Goal: Complete application form

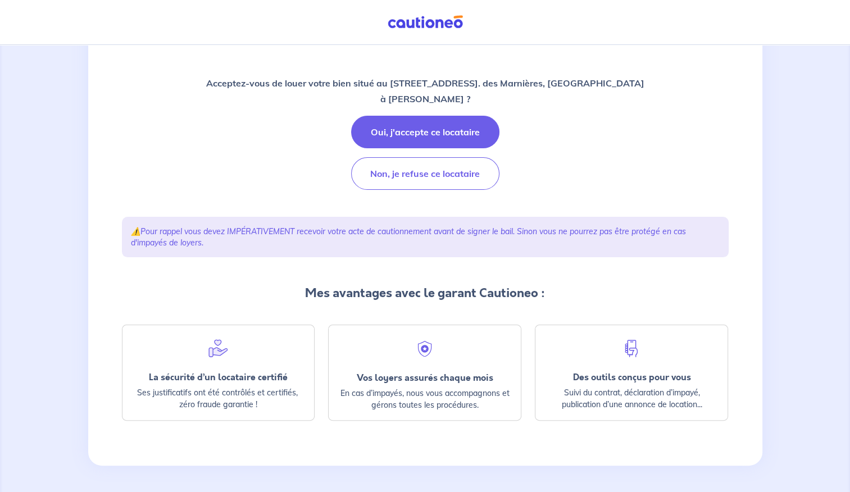
scroll to position [57, 0]
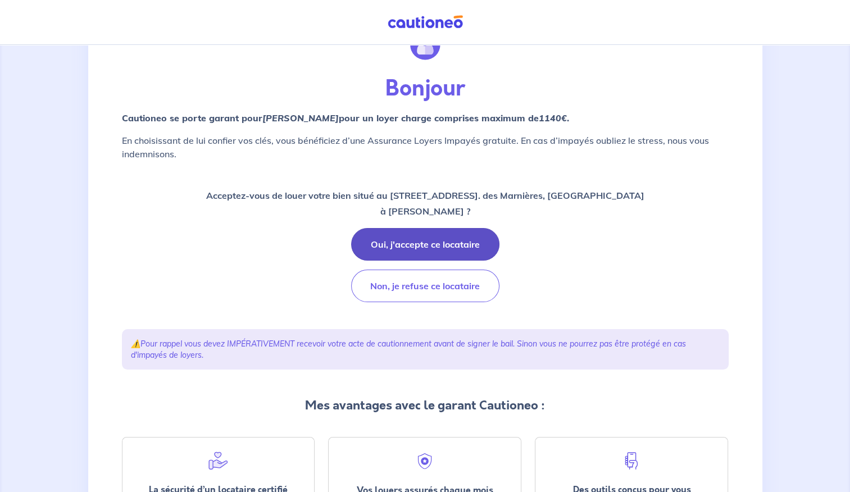
click at [457, 248] on button "Oui, j'accepte ce locataire" at bounding box center [425, 244] width 148 height 33
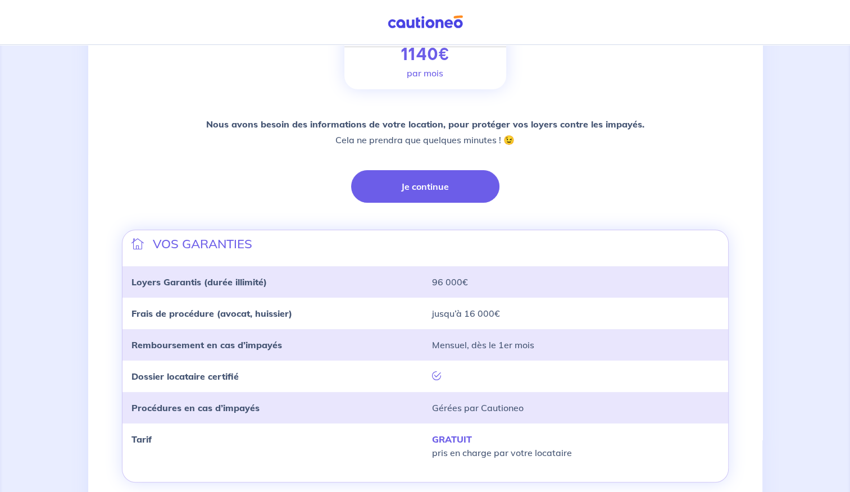
scroll to position [168, 0]
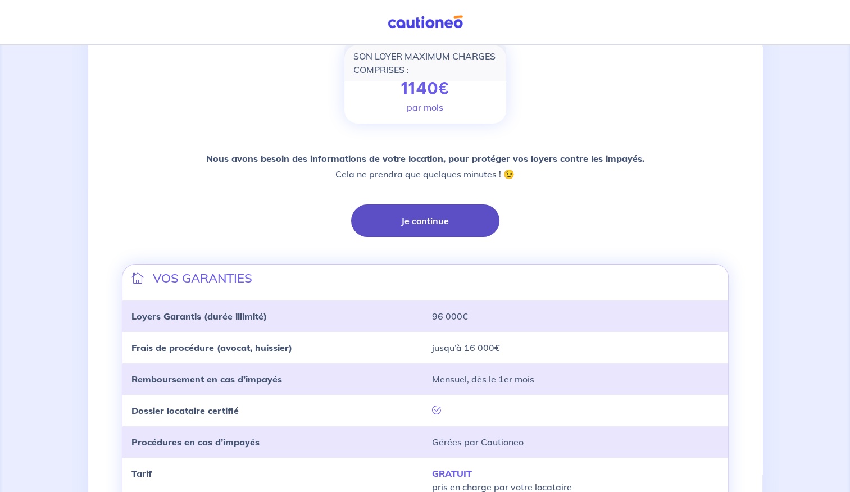
click at [462, 231] on button "Je continue" at bounding box center [425, 220] width 148 height 33
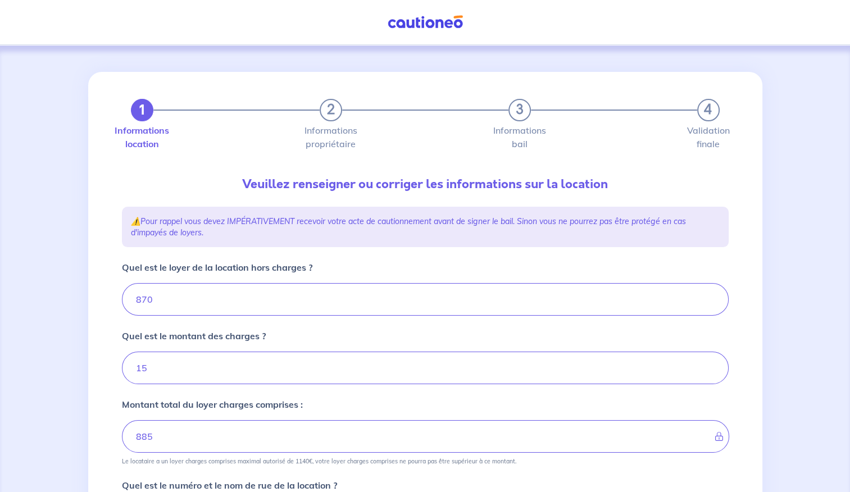
type input "885"
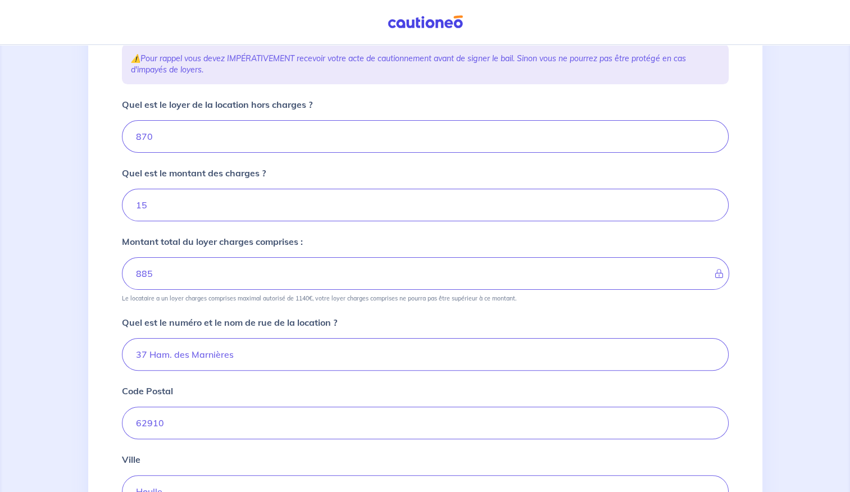
scroll to position [168, 0]
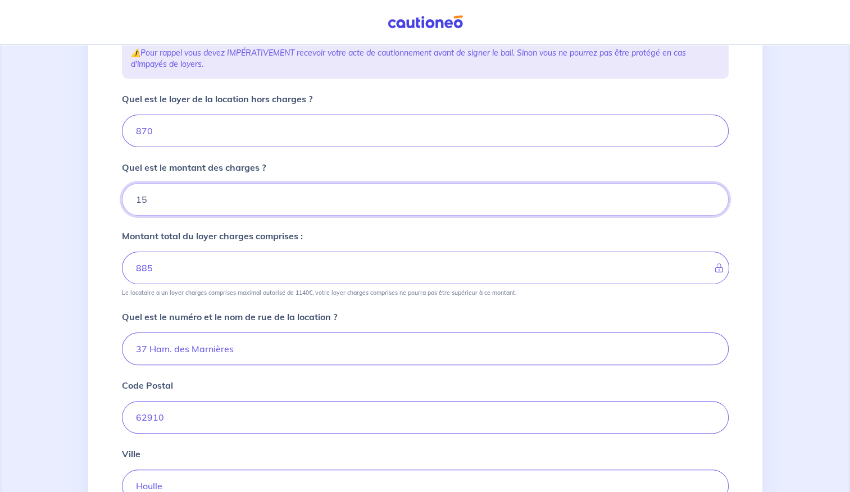
click at [307, 196] on input "Quel est le montant des charges ?" at bounding box center [425, 199] width 607 height 33
click at [707, 198] on input "15.01" at bounding box center [425, 199] width 607 height 33
click at [708, 198] on input "15.02" at bounding box center [425, 199] width 607 height 33
type input "15.03"
type input "885.01"
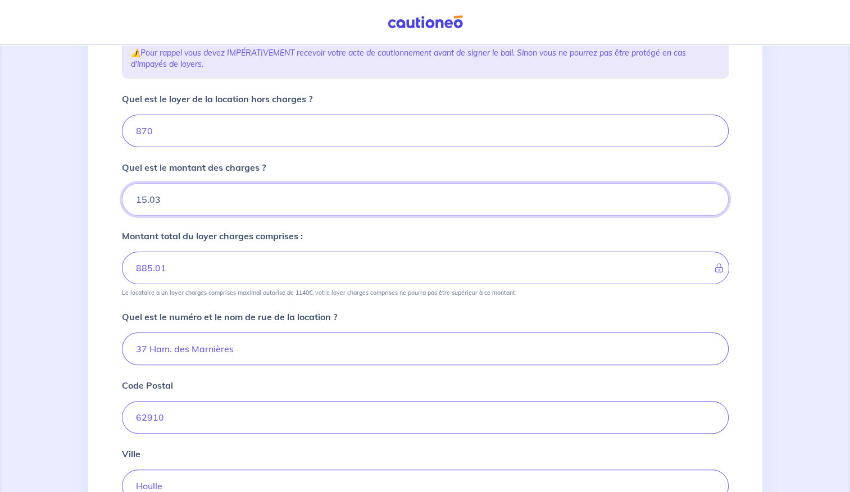
type input "15.03"
click at [708, 193] on input "15.03" at bounding box center [425, 199] width 607 height 33
type input "885.03"
type input "15.04"
click at [708, 193] on input "15.04" at bounding box center [425, 199] width 607 height 33
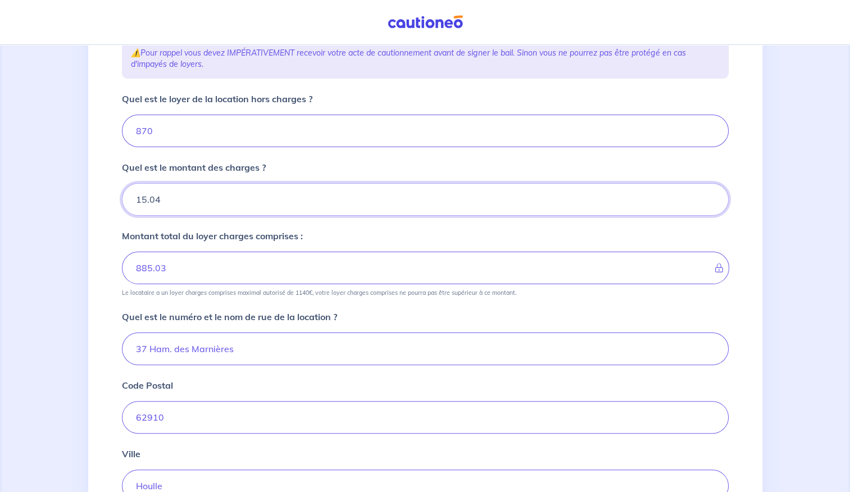
type input "885.04"
drag, startPoint x: 593, startPoint y: 200, endPoint x: 129, endPoint y: 181, distance: 464.3
click at [129, 181] on div "Quel est le montant des charges ? 15.04" at bounding box center [425, 188] width 607 height 55
type input "30"
type input "900"
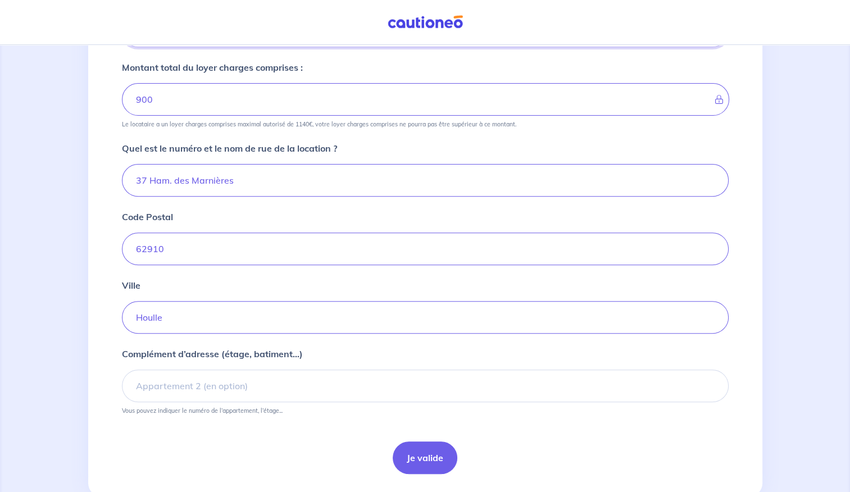
scroll to position [366, 0]
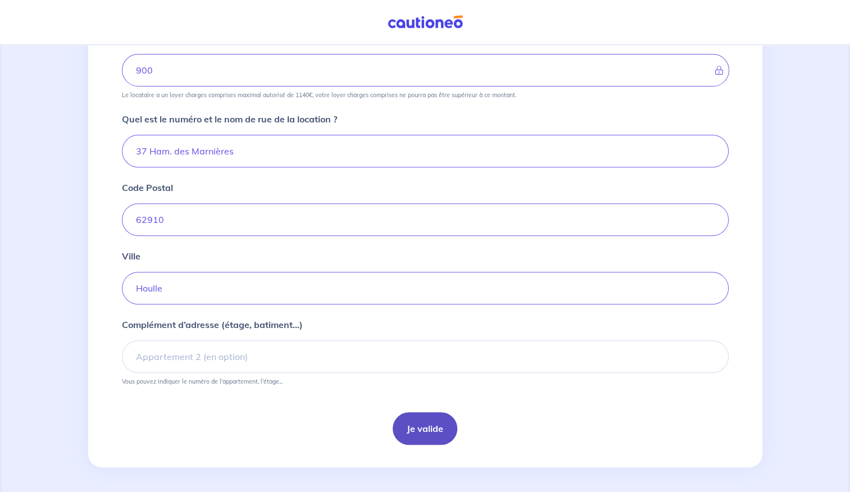
type input "30"
click at [409, 429] on button "Je valide" at bounding box center [425, 428] width 65 height 33
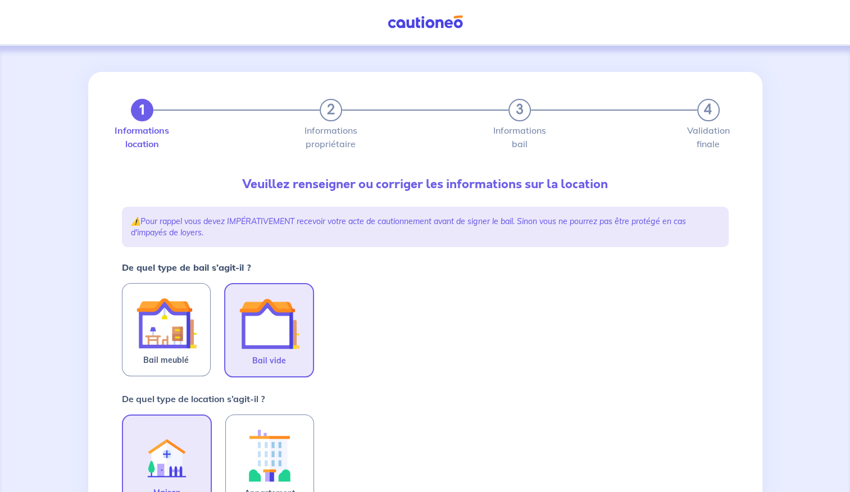
click at [277, 340] on img at bounding box center [269, 323] width 61 height 61
click at [0, 0] on input "Bail vide" at bounding box center [0, 0] width 0 height 0
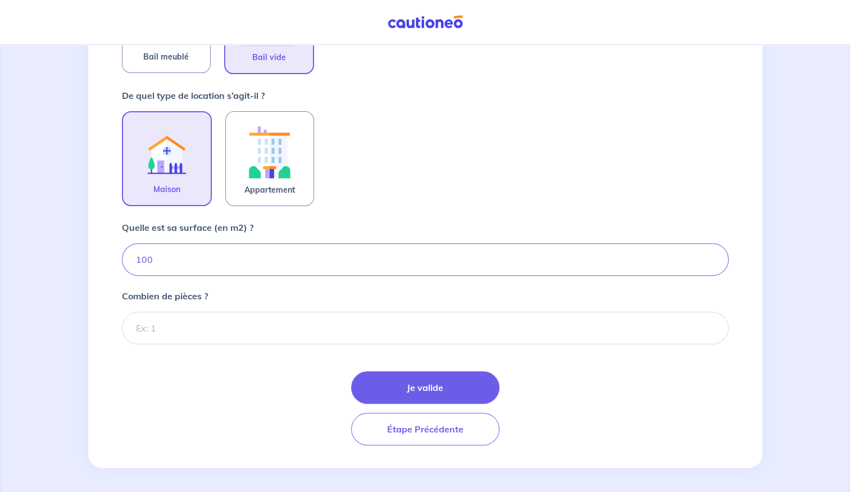
scroll to position [304, 0]
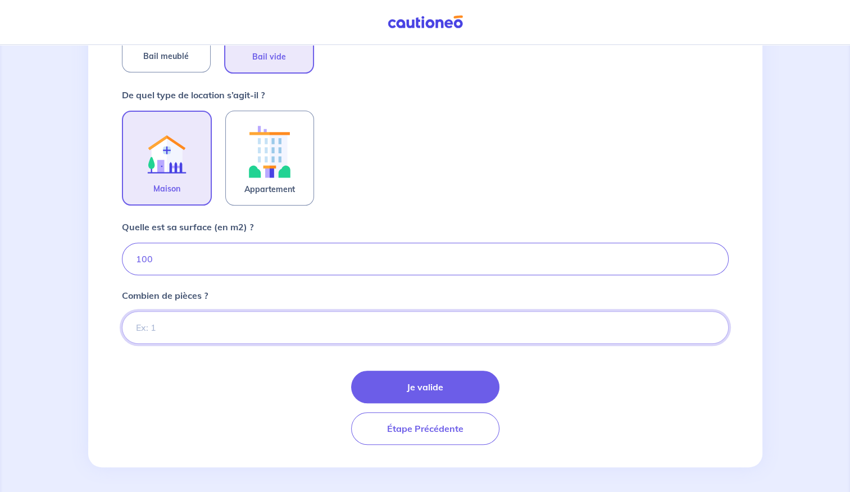
click at [279, 329] on input "Combien de pièces ?" at bounding box center [425, 327] width 607 height 33
type input "4"
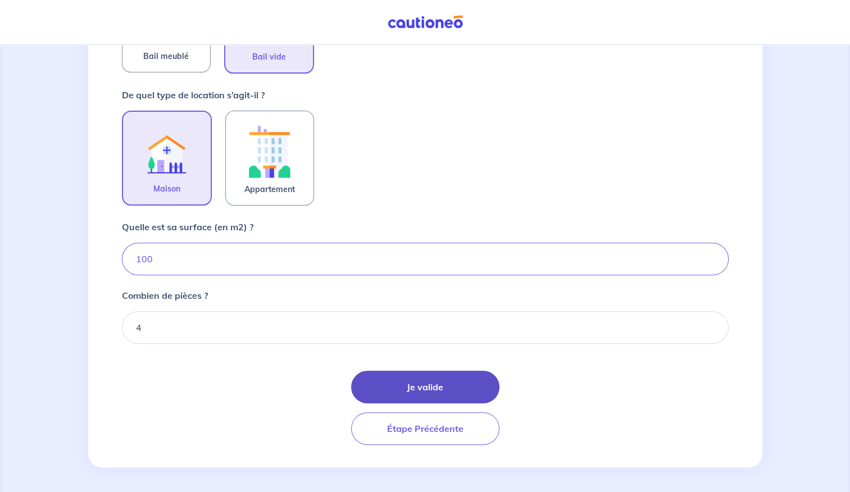
click at [450, 389] on button "Je valide" at bounding box center [425, 387] width 148 height 33
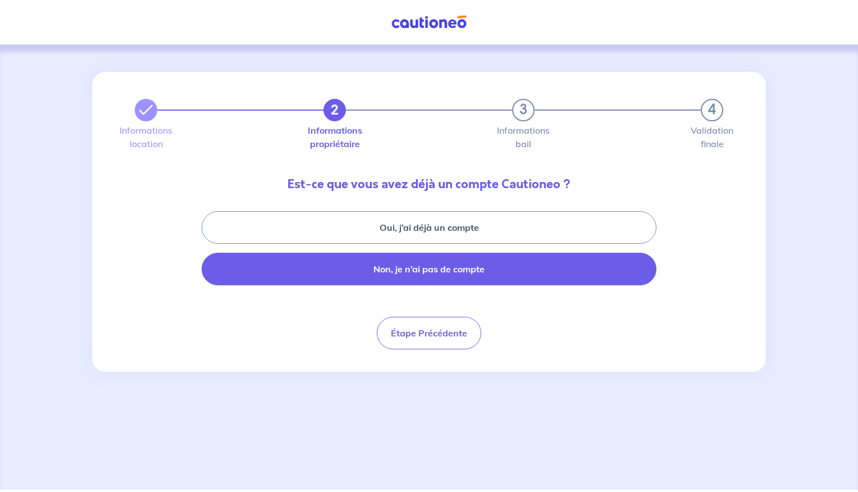
click at [537, 276] on button "Non, je n’ai pas de compte" at bounding box center [429, 269] width 455 height 33
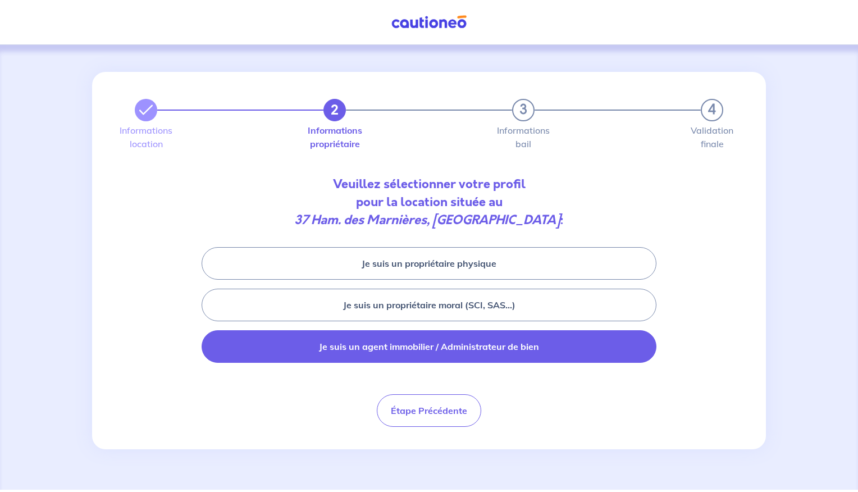
click at [580, 355] on button "Je suis un agent immobilier / Administrateur de bien" at bounding box center [429, 346] width 455 height 33
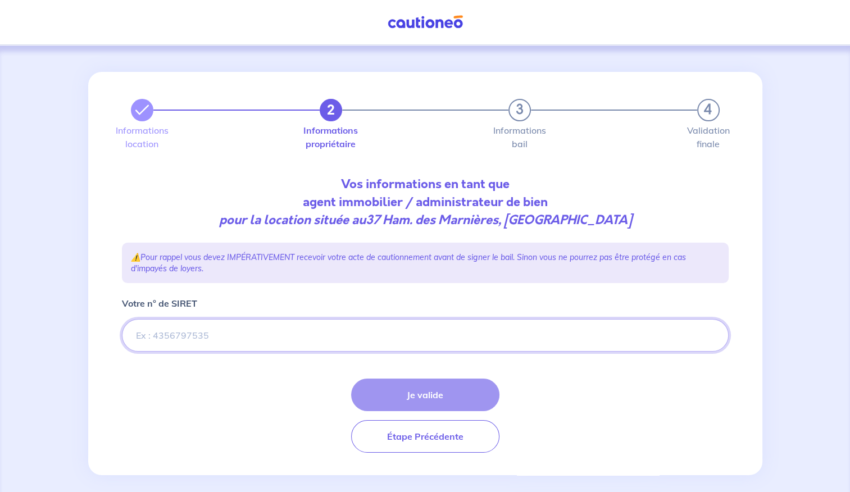
click at [306, 337] on input "Votre n° de SIRET" at bounding box center [425, 335] width 607 height 33
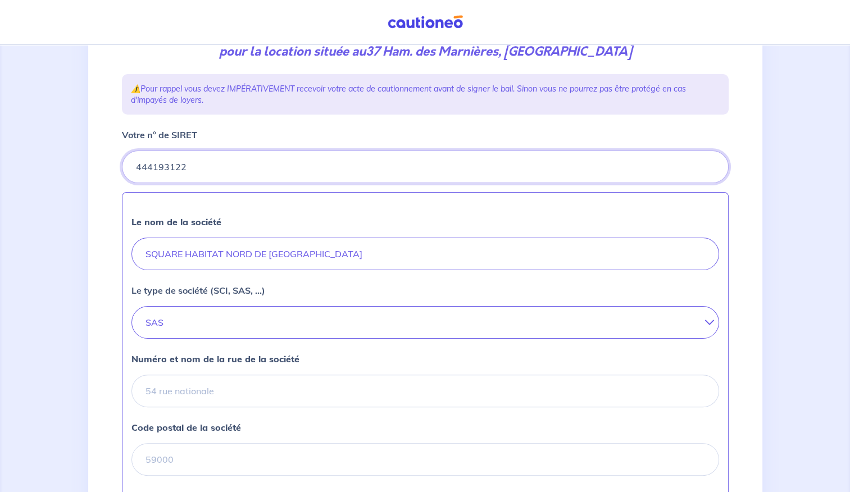
scroll to position [225, 0]
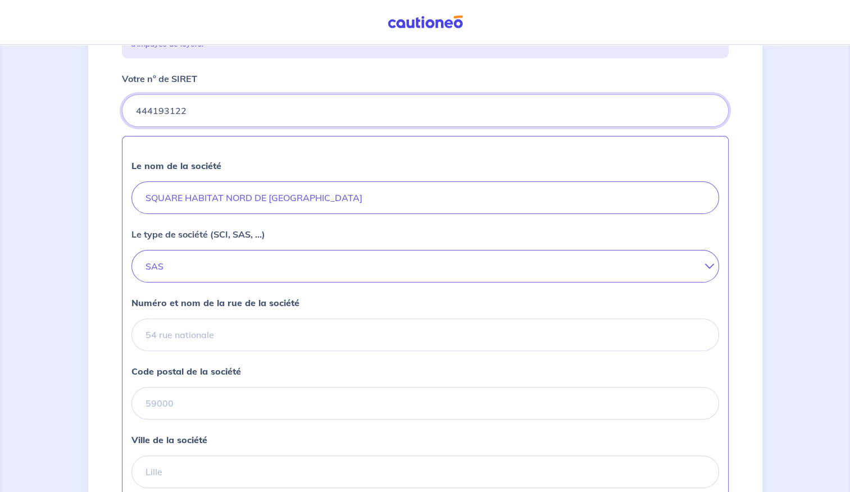
type input "444193122"
click at [342, 329] on input "Numéro et nom de la rue de la société" at bounding box center [424, 334] width 587 height 33
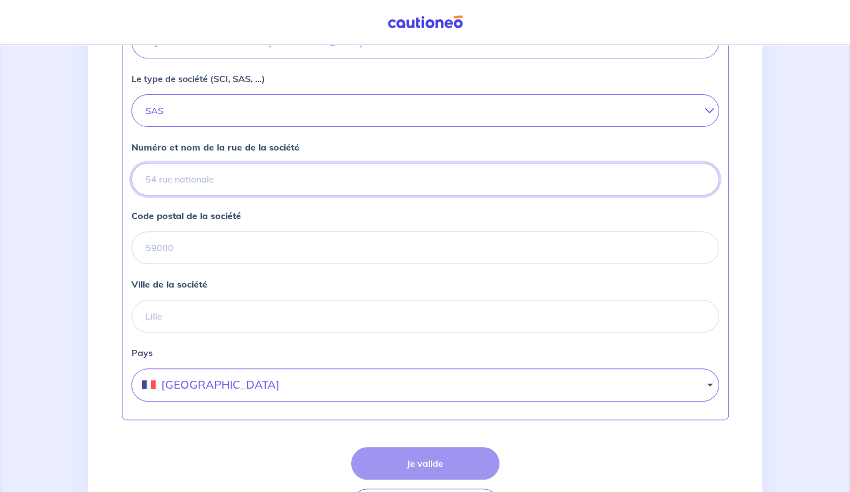
scroll to position [456, 0]
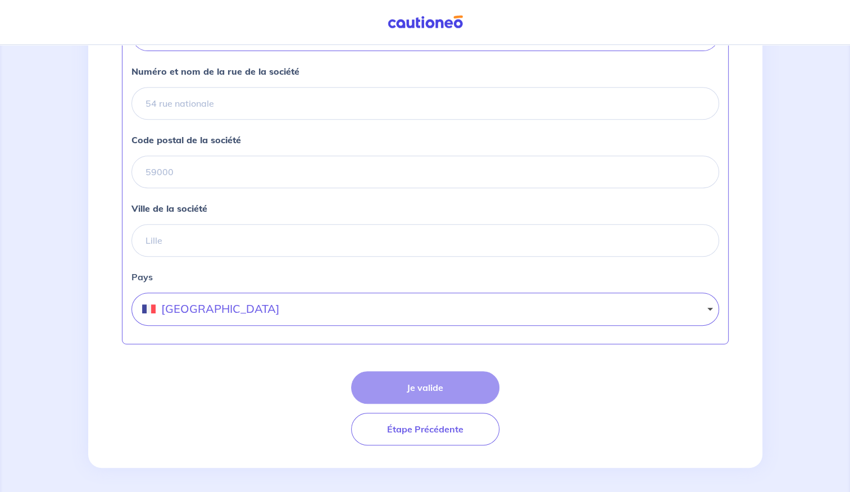
click at [412, 386] on div "Je valide Étape Précédente" at bounding box center [425, 408] width 607 height 74
click at [466, 388] on div "Je valide Étape Précédente" at bounding box center [425, 408] width 607 height 74
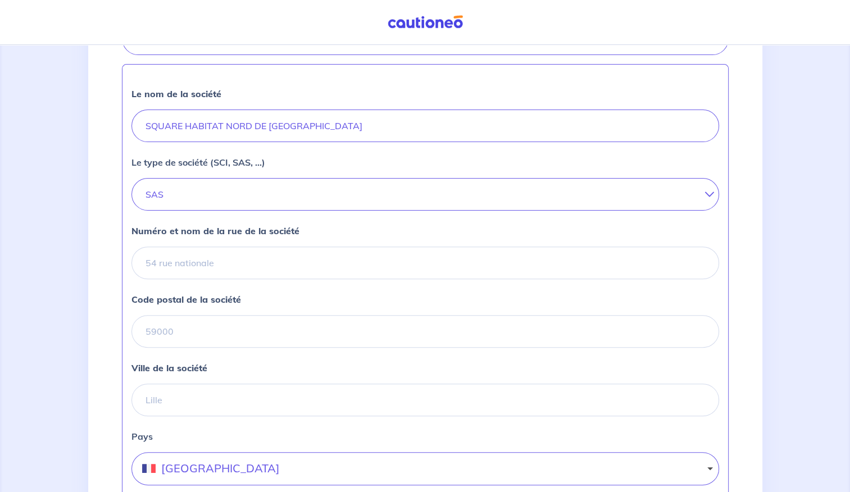
scroll to position [288, 0]
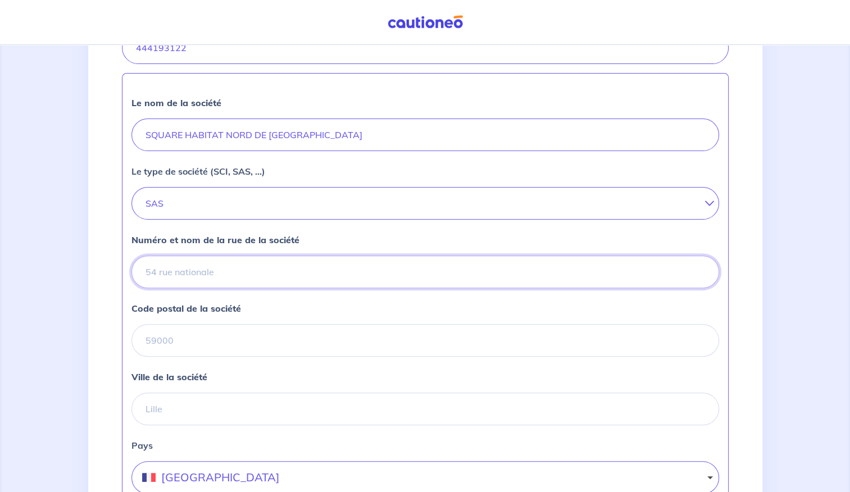
click at [233, 275] on input "Numéro et nom de la rue de la société" at bounding box center [424, 272] width 587 height 33
click at [181, 265] on input "24 Boulevaed Lafayette" at bounding box center [424, 272] width 587 height 33
click at [198, 267] on input "24 Boulevaed Lafayette" at bounding box center [424, 272] width 587 height 33
type input "[STREET_ADDRESS]"
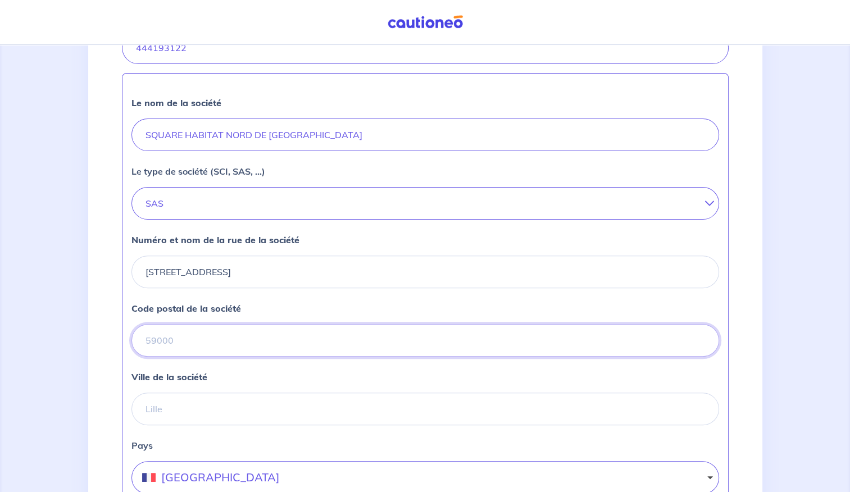
click at [253, 331] on input "Code postal de la société" at bounding box center [424, 340] width 587 height 33
type input "62100"
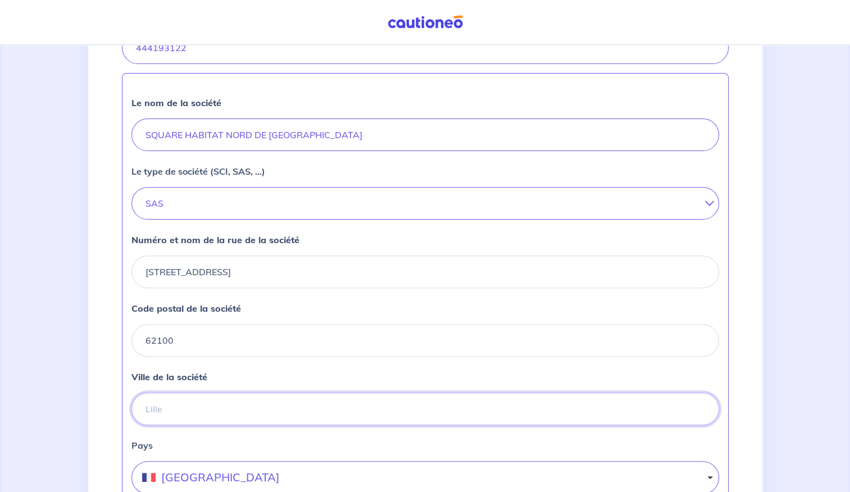
click at [239, 404] on input "Ville de la société" at bounding box center [424, 409] width 587 height 33
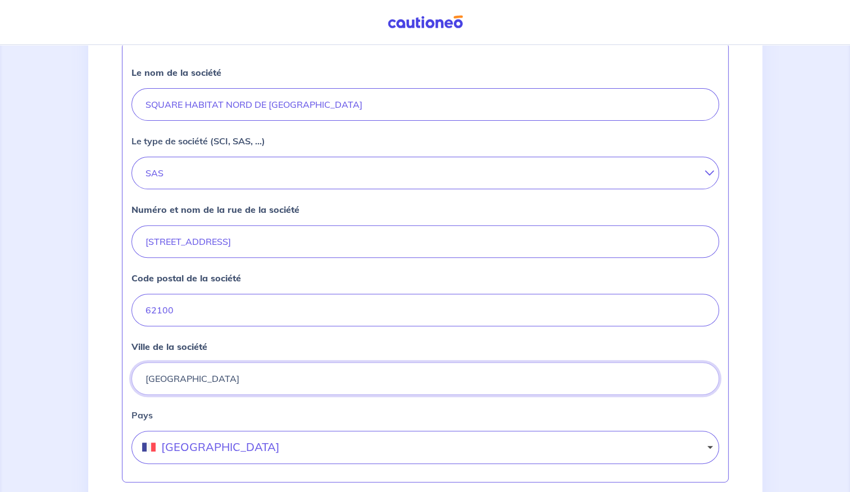
scroll to position [456, 0]
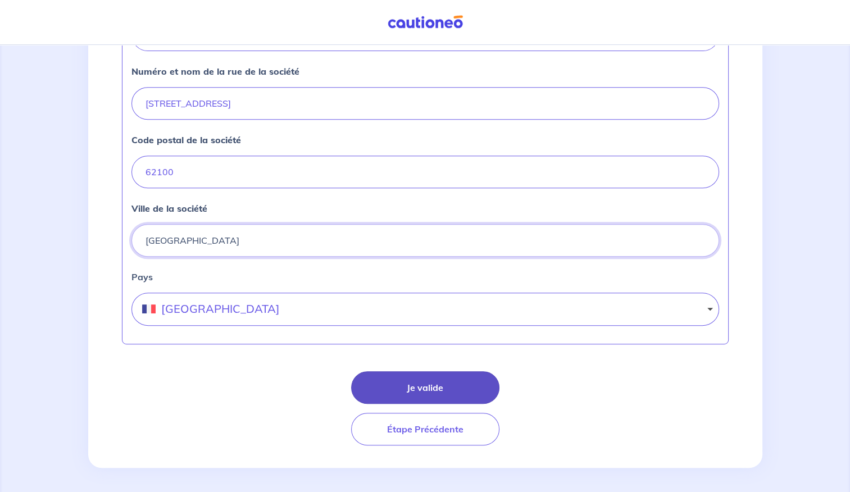
type input "[GEOGRAPHIC_DATA]"
click at [467, 384] on button "Je valide" at bounding box center [425, 387] width 148 height 33
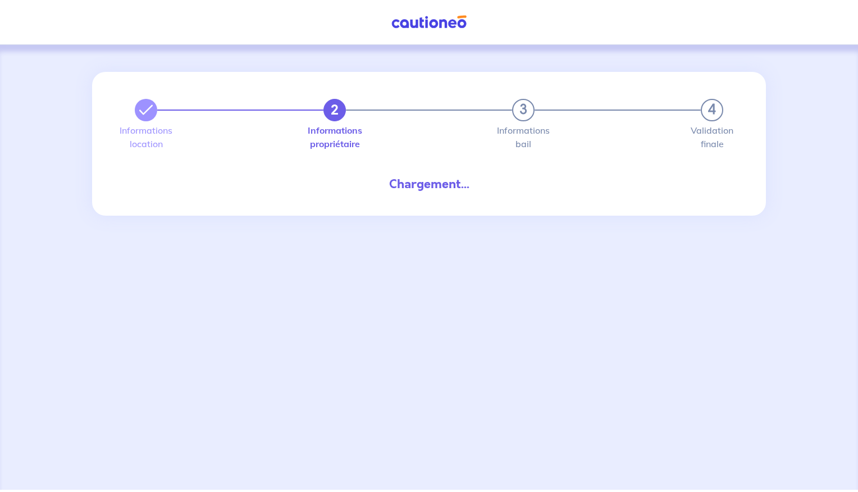
select select "FR"
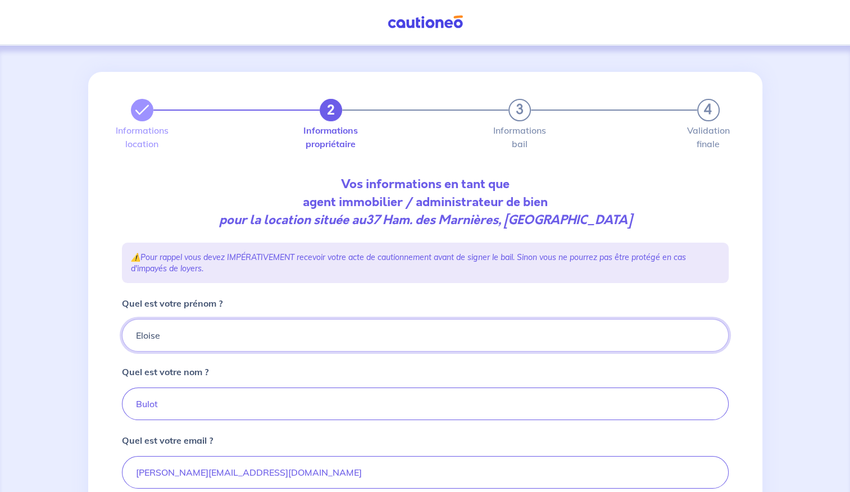
click at [299, 335] on input "Eloise" at bounding box center [425, 335] width 607 height 33
click at [149, 334] on input "Eloise" at bounding box center [425, 335] width 607 height 33
type input "[PERSON_NAME]"
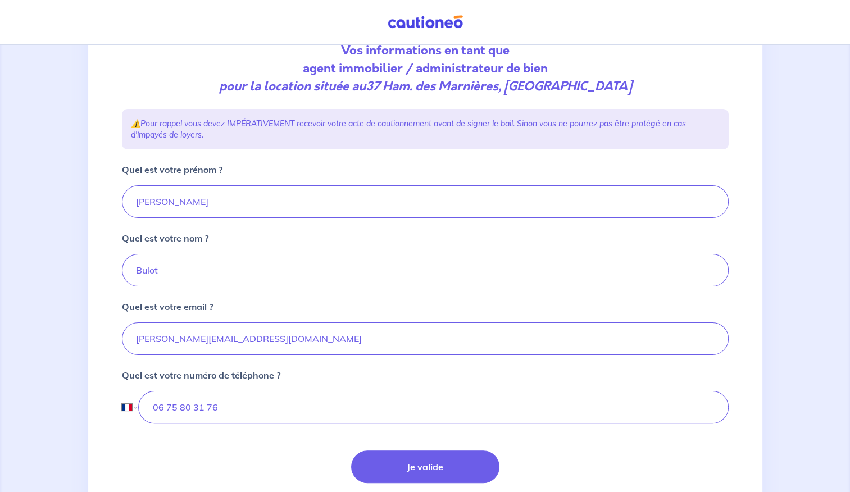
scroll to position [158, 0]
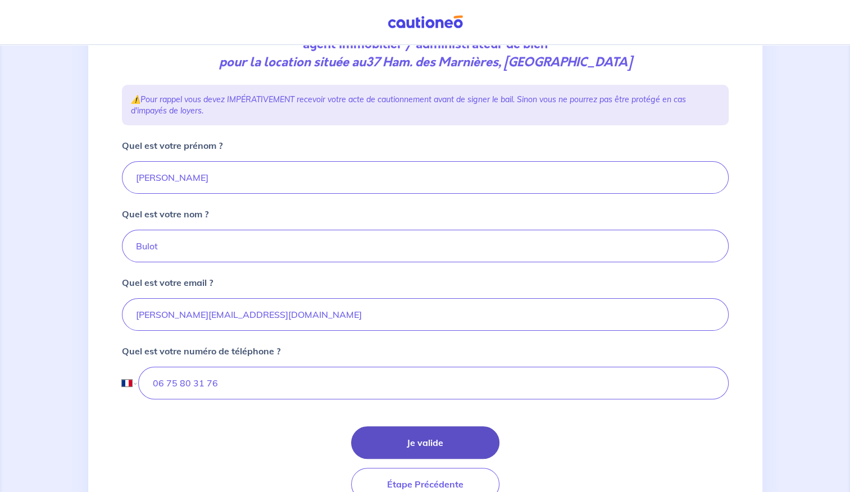
click at [430, 438] on button "Je valide" at bounding box center [425, 442] width 148 height 33
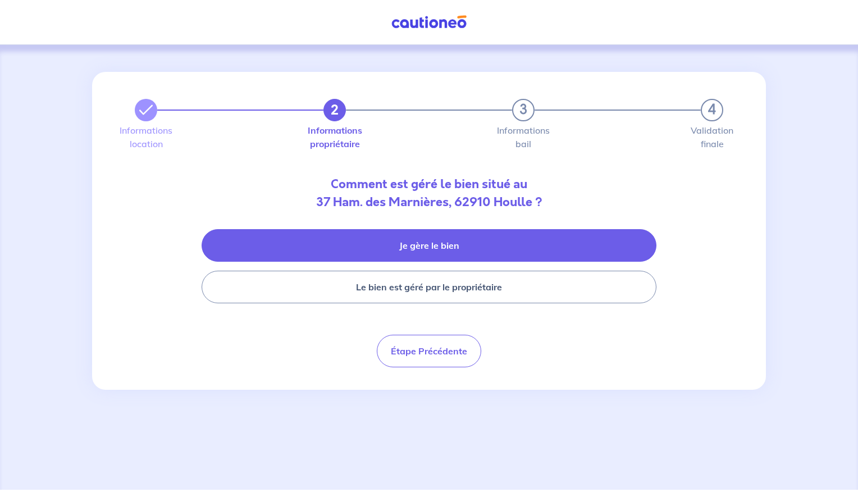
click at [541, 248] on button "Je gère le bien" at bounding box center [429, 245] width 455 height 33
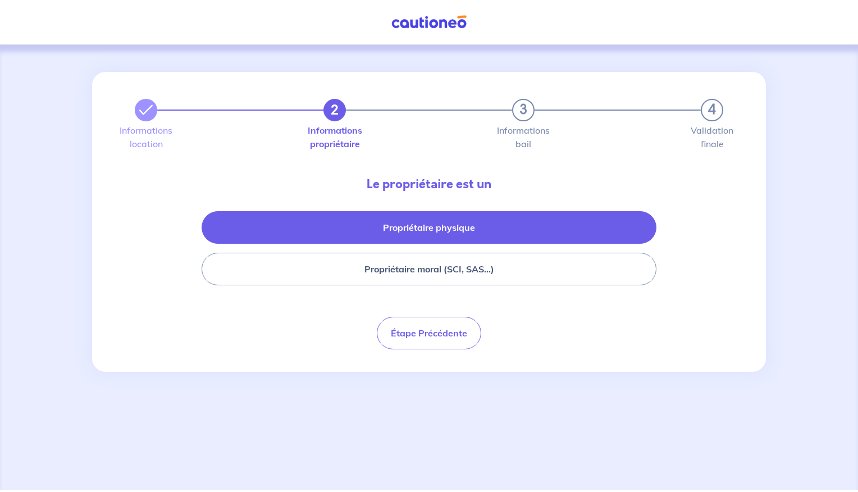
click at [525, 236] on button "Propriétaire physique" at bounding box center [429, 227] width 455 height 33
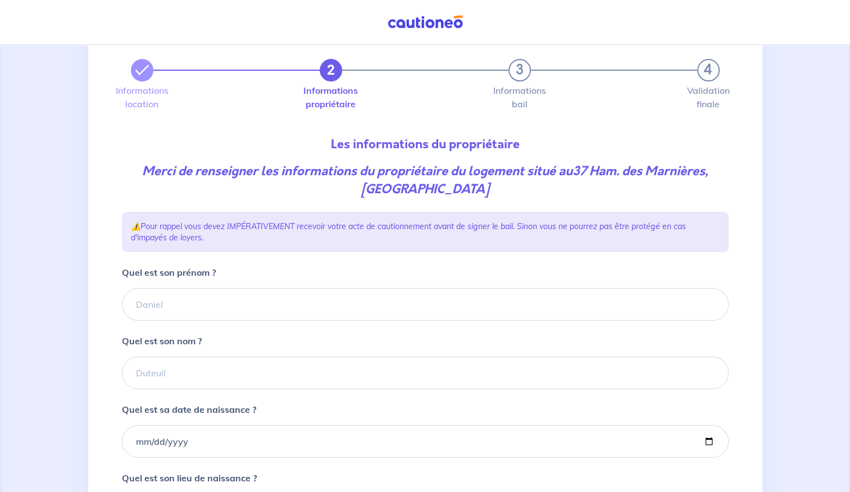
scroll to position [56, 0]
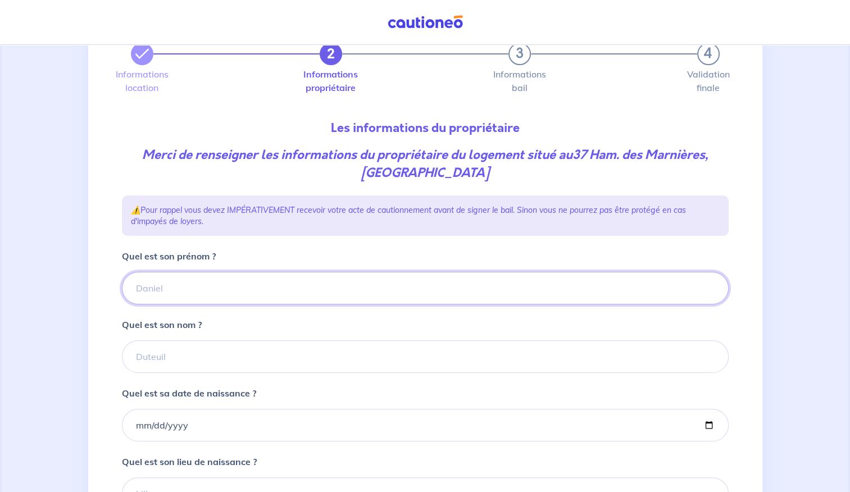
click at [229, 298] on input "Quel est son prénom ?" at bounding box center [425, 288] width 607 height 33
type input "[PERSON_NAME]"
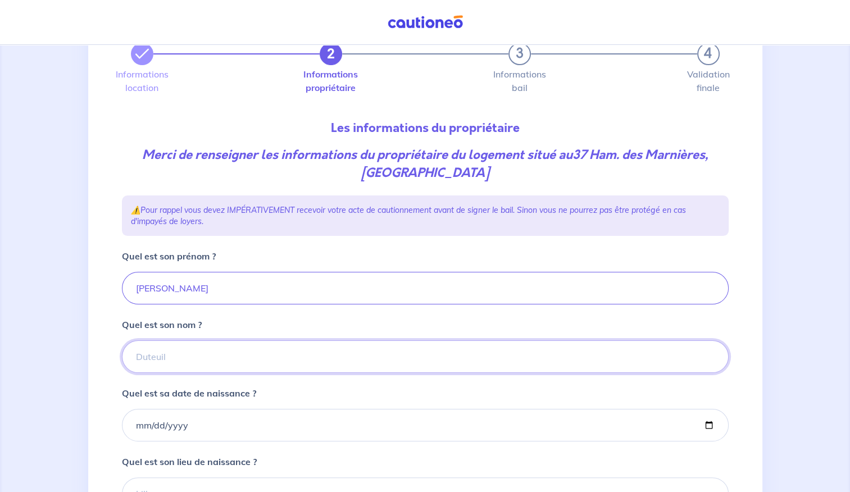
click at [312, 349] on input "Quel est son nom ?" at bounding box center [425, 356] width 607 height 33
type input "CAPON"
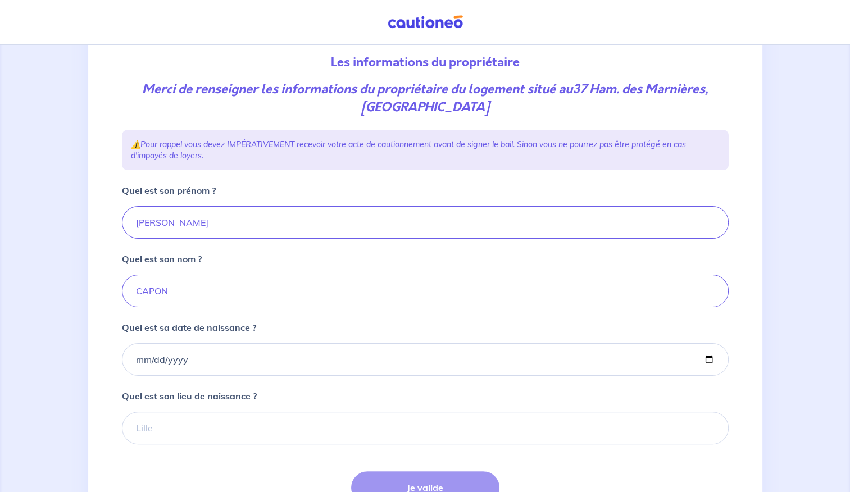
scroll to position [168, 0]
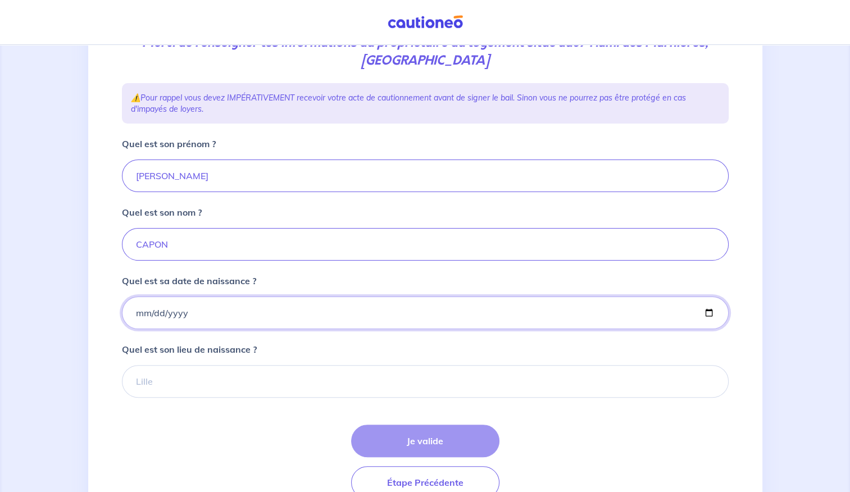
click at [261, 311] on input "Quel est sa date de naissance ?" at bounding box center [425, 313] width 607 height 33
click at [162, 310] on input "Quel est sa date de naissance ?" at bounding box center [425, 313] width 607 height 33
click at [136, 309] on input "Quel est sa date de naissance ?" at bounding box center [425, 313] width 607 height 33
click at [285, 318] on input "Quel est sa date de naissance ?" at bounding box center [425, 313] width 607 height 33
type input "[DATE]"
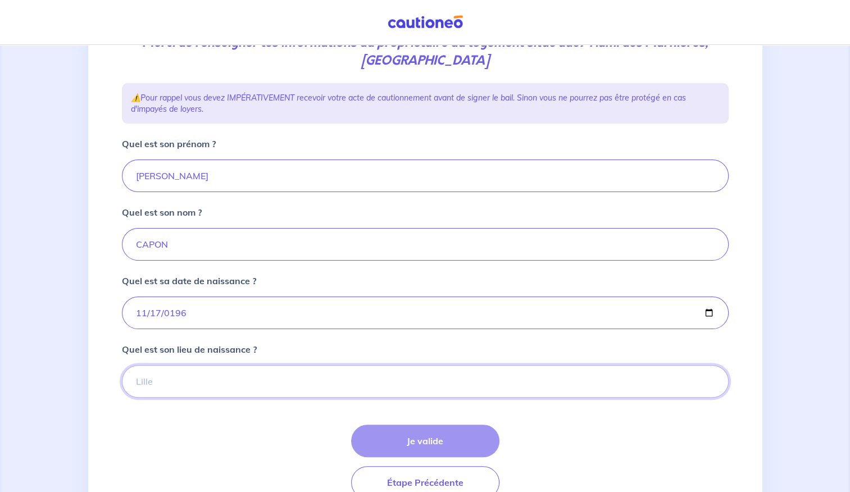
click at [207, 379] on input "Quel est son lieu de naissance ?" at bounding box center [425, 381] width 607 height 33
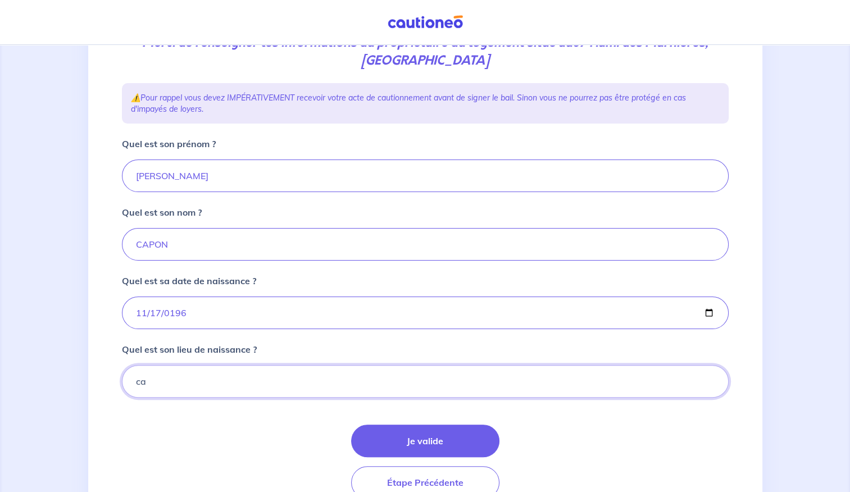
type input "c"
type input "[GEOGRAPHIC_DATA]"
click at [382, 429] on button "Je valide" at bounding box center [425, 441] width 148 height 33
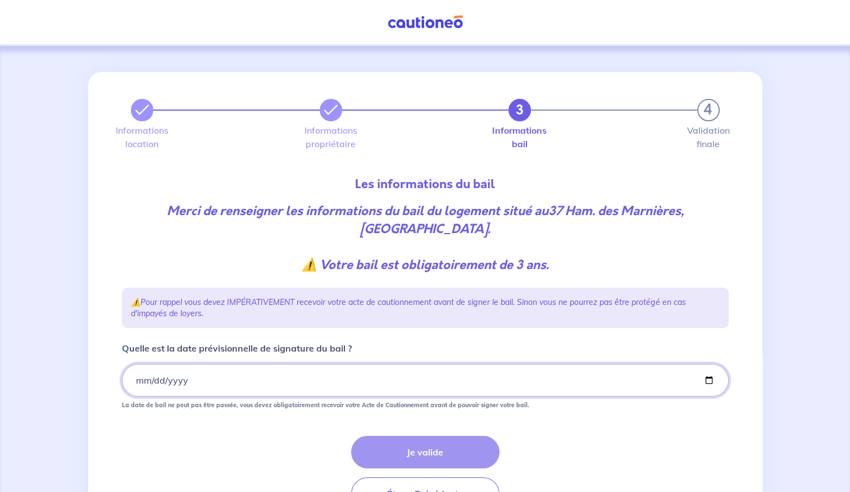
click at [138, 380] on input "Quelle est la date prévisionnelle de signature du bail ?" at bounding box center [425, 380] width 607 height 33
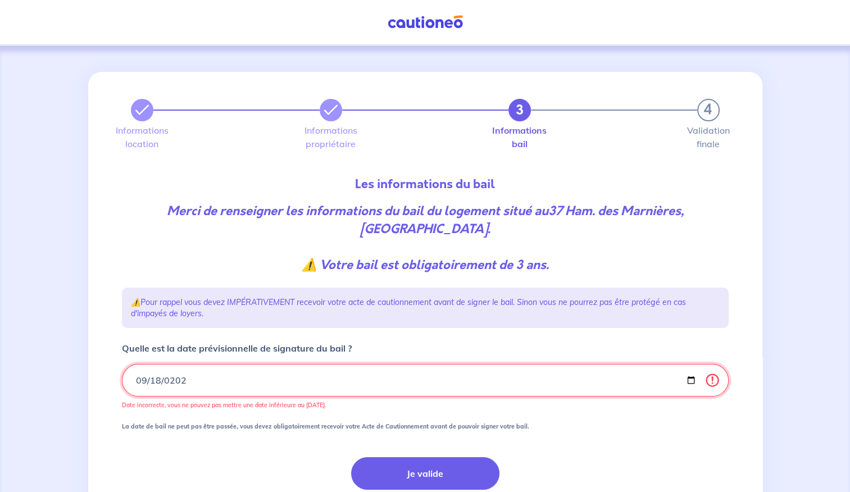
type input "[DATE]"
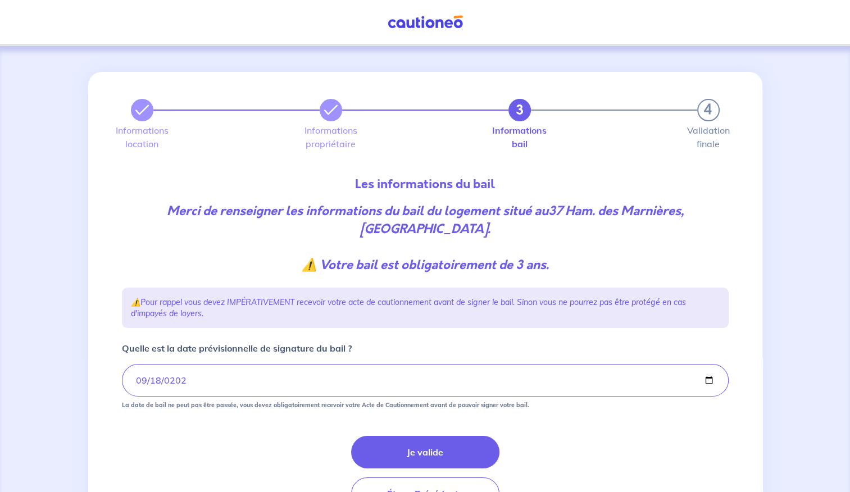
click at [246, 436] on div "Je valide Étape Précédente" at bounding box center [425, 473] width 607 height 74
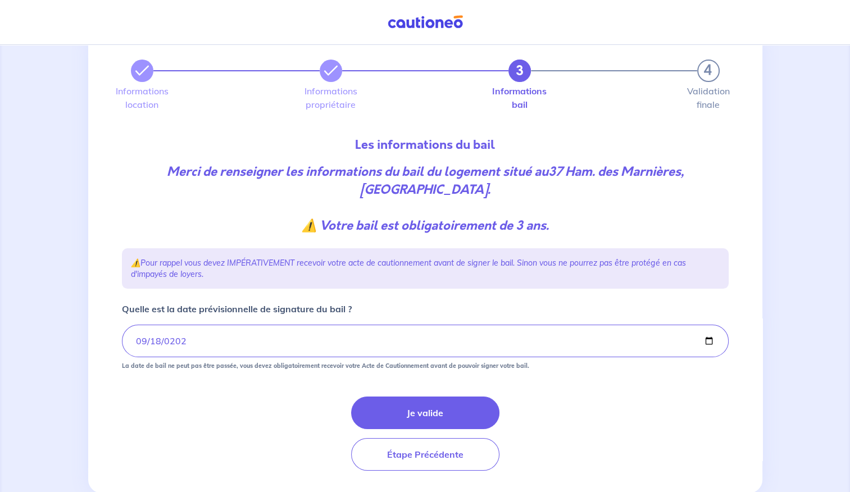
scroll to position [56, 0]
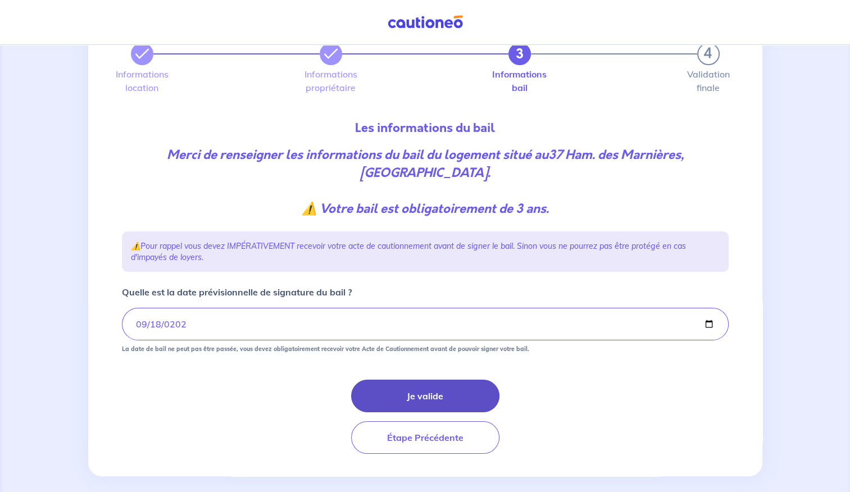
click at [394, 394] on button "Je valide" at bounding box center [425, 396] width 148 height 33
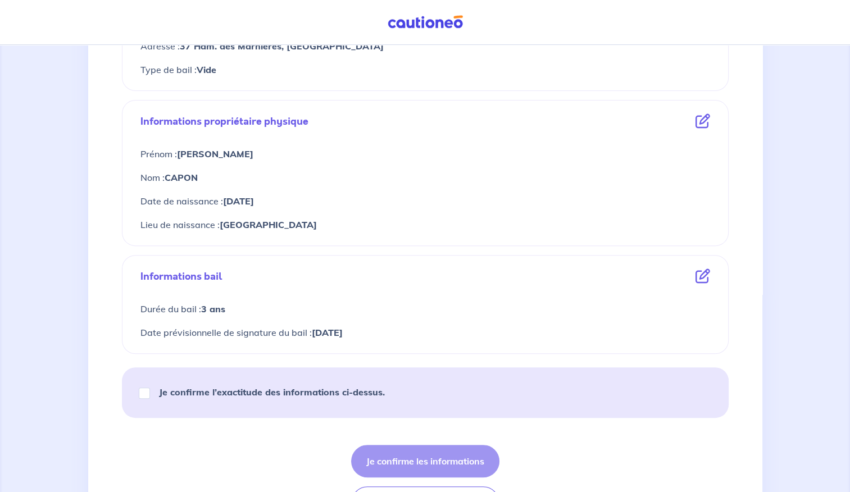
scroll to position [423, 0]
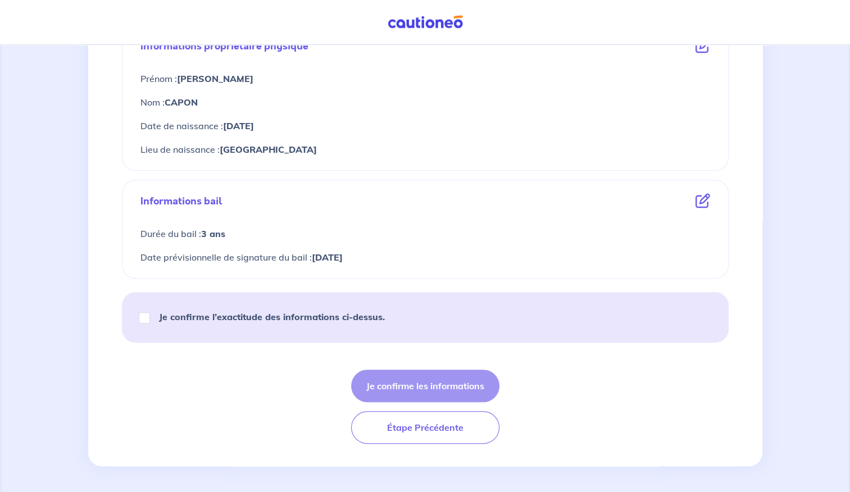
click at [142, 322] on div "Je confirme l’exactitude des informations ci-dessus." at bounding box center [266, 316] width 263 height 31
click at [144, 319] on input "Je confirme l’exactitude des informations ci-dessus." at bounding box center [144, 317] width 11 height 11
checkbox input "true"
click at [416, 389] on button "Je confirme les informations" at bounding box center [425, 386] width 148 height 33
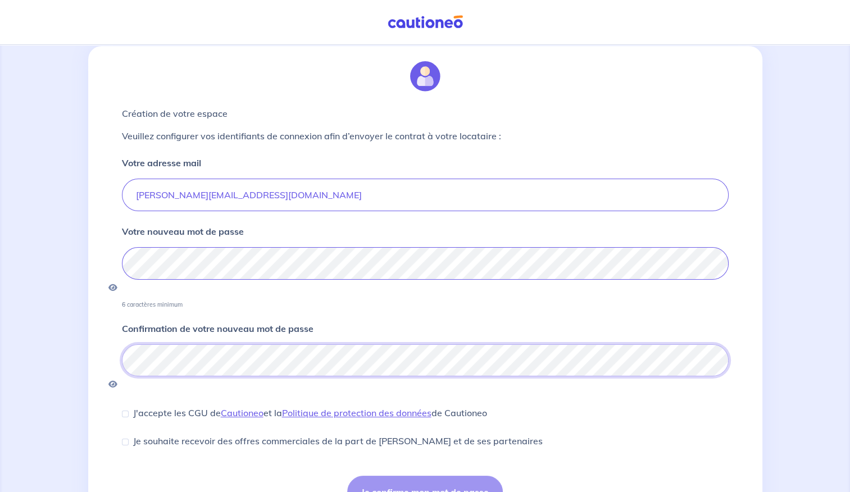
scroll to position [58, 0]
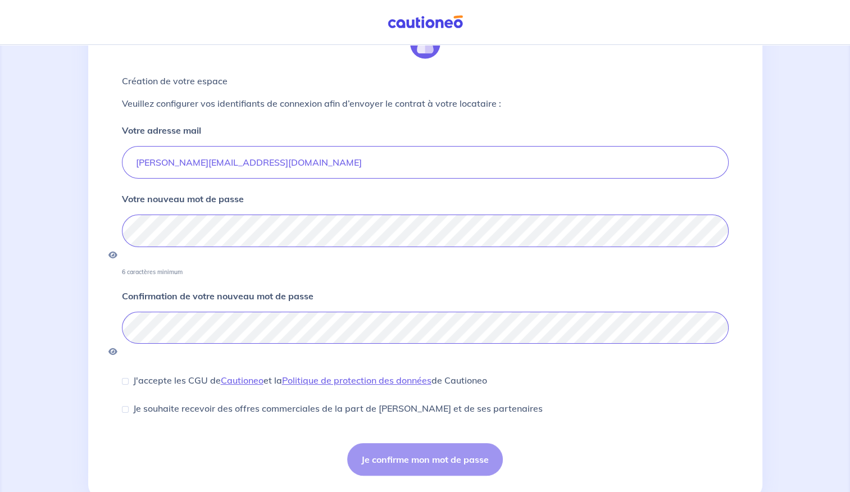
click at [444, 443] on div "Je confirme mon mot de passe" at bounding box center [425, 459] width 607 height 33
click at [148, 373] on p "J'accepte les CGU de [PERSON_NAME] et la Politique de protection des données de…" at bounding box center [310, 379] width 354 height 13
click at [129, 378] on input "J'accepte les CGU de [PERSON_NAME] et la Politique de protection des données de…" at bounding box center [125, 381] width 7 height 7
checkbox input "true"
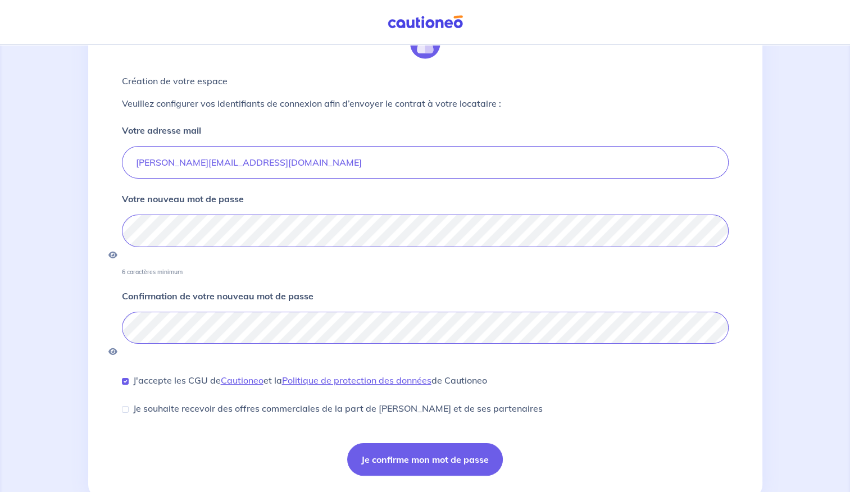
click at [130, 402] on div "Je souhaite recevoir des offres commerciales de la part de [PERSON_NAME] et de …" at bounding box center [332, 408] width 421 height 13
click at [126, 406] on input "Je souhaite recevoir des offres commerciales de la part de [PERSON_NAME] et de …" at bounding box center [125, 409] width 7 height 7
checkbox input "true"
click at [404, 443] on button "Je confirme mon mot de passe" at bounding box center [425, 459] width 156 height 33
